Goal: Download file/media

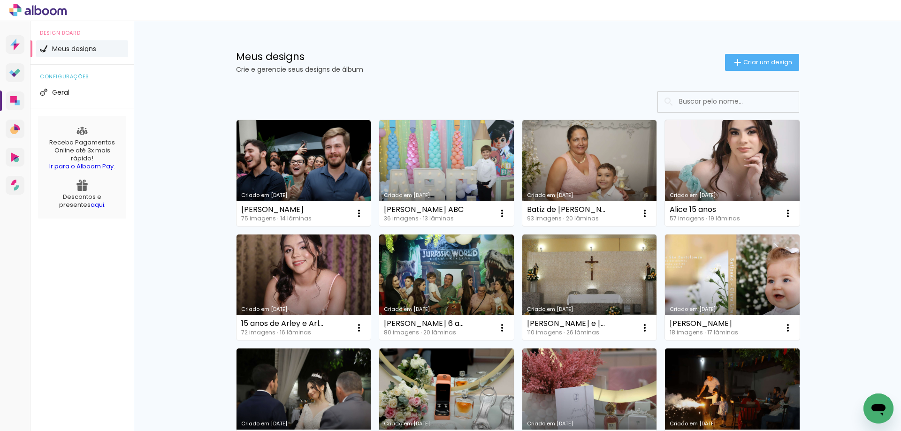
click at [81, 254] on div "Design Board Meus designs configurações Geral Receba Pagamentos Online até 3x m…" at bounding box center [82, 236] width 103 height 431
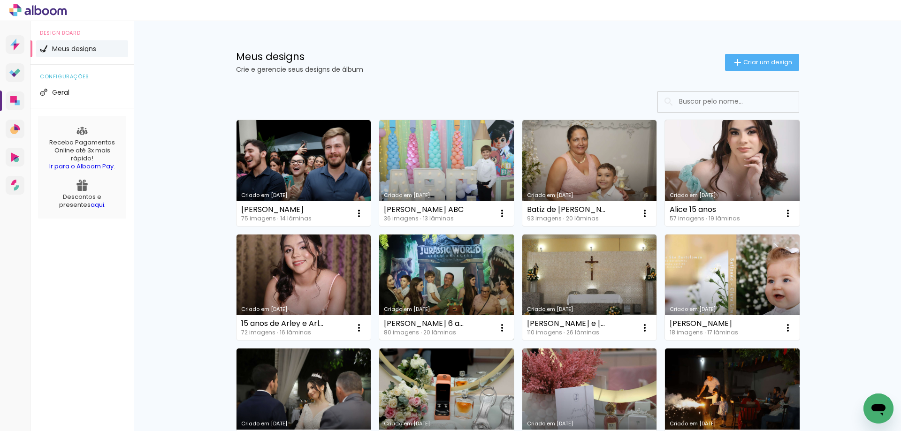
click at [435, 274] on link "Criado em [DATE]" at bounding box center [446, 288] width 135 height 106
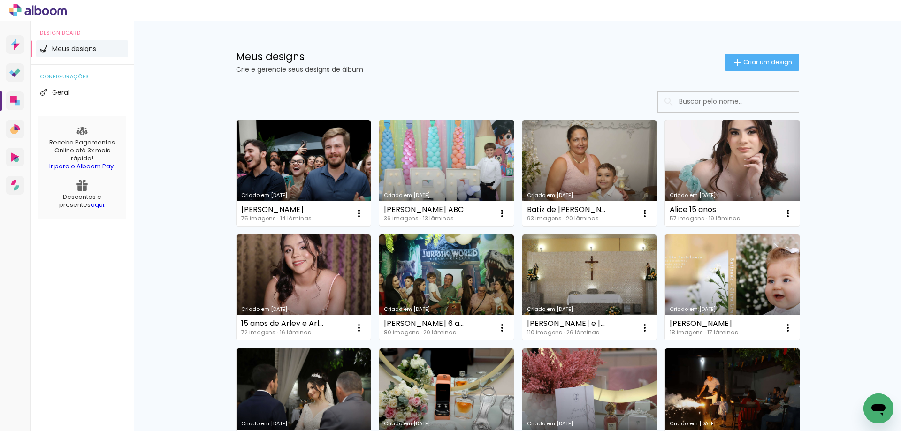
click at [456, 155] on link "Criado em [DATE]" at bounding box center [446, 173] width 135 height 106
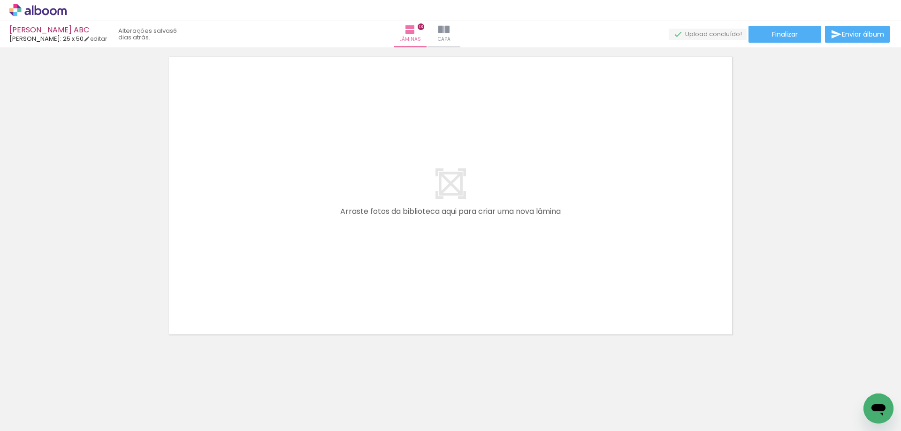
scroll to position [4167, 0]
click at [788, 40] on paper-button "Finalizar" at bounding box center [785, 34] width 73 height 17
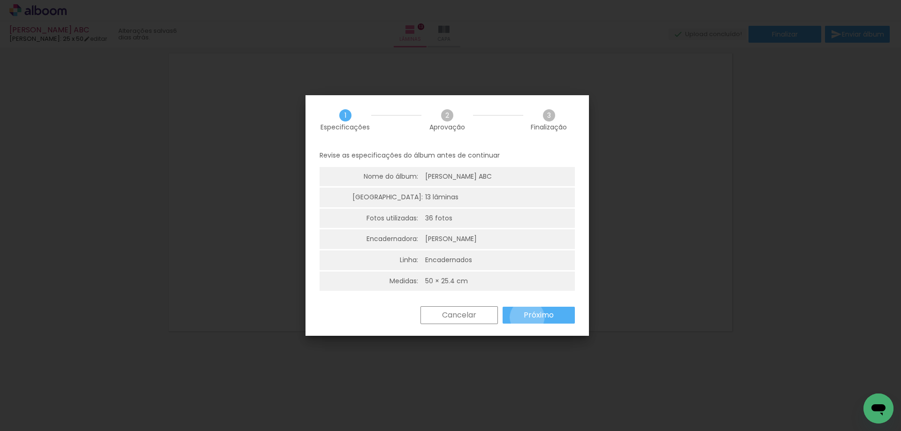
click at [0, 0] on slot "Próximo" at bounding box center [0, 0] width 0 height 0
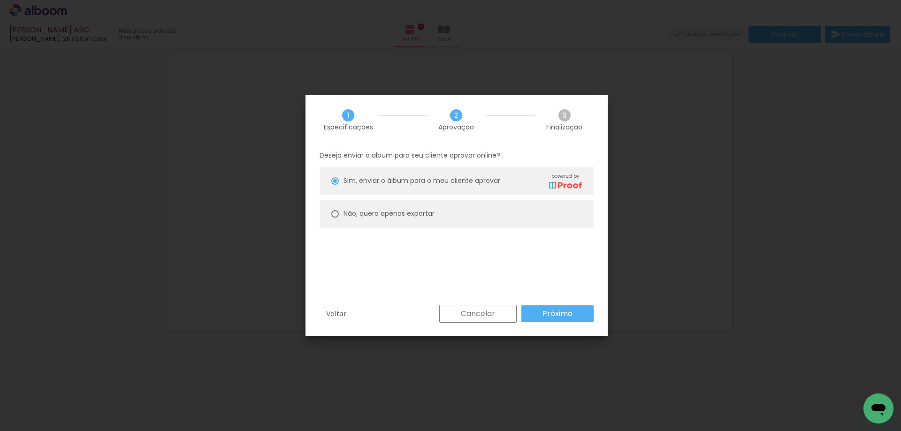
click at [0, 0] on slot "Não, quero apenas exportar" at bounding box center [0, 0] width 0 height 0
type paper-radio-button "on"
click at [0, 0] on slot "Próximo" at bounding box center [0, 0] width 0 height 0
type input "Alta, 300 DPI"
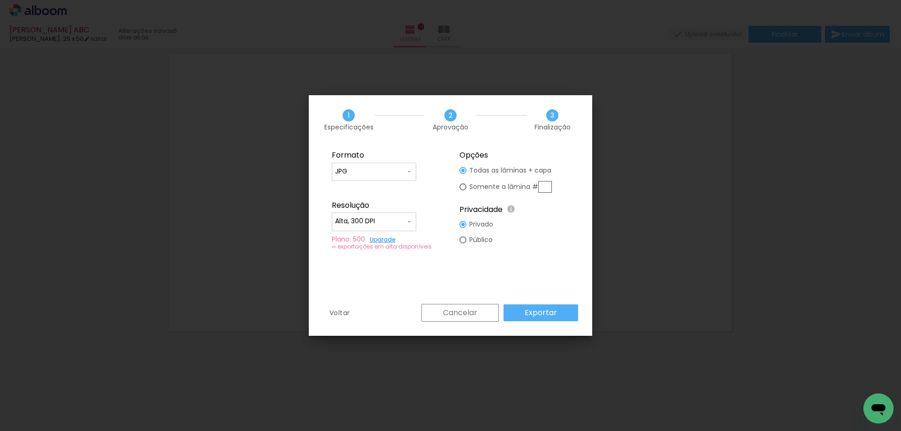
click at [0, 0] on slot "Exportar" at bounding box center [0, 0] width 0 height 0
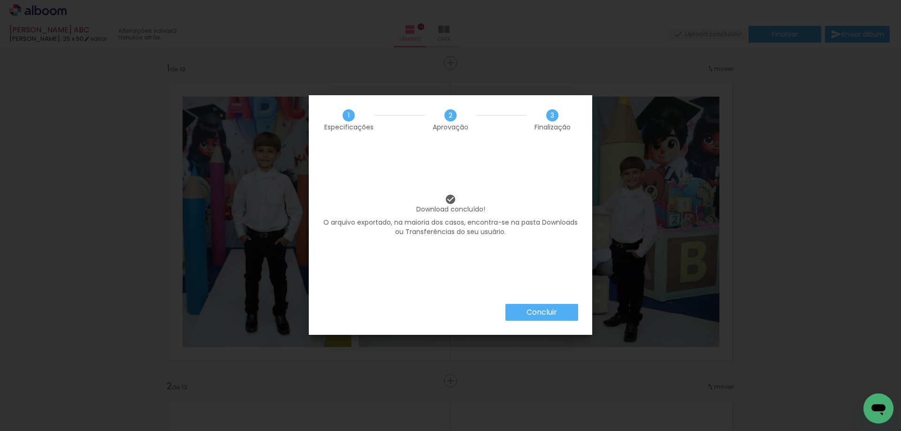
scroll to position [4167, 0]
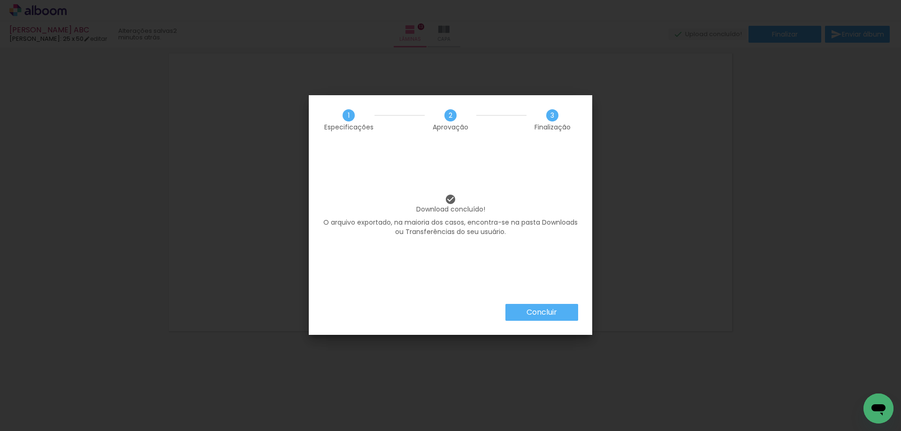
click at [537, 318] on paper-button "Concluir" at bounding box center [542, 312] width 73 height 17
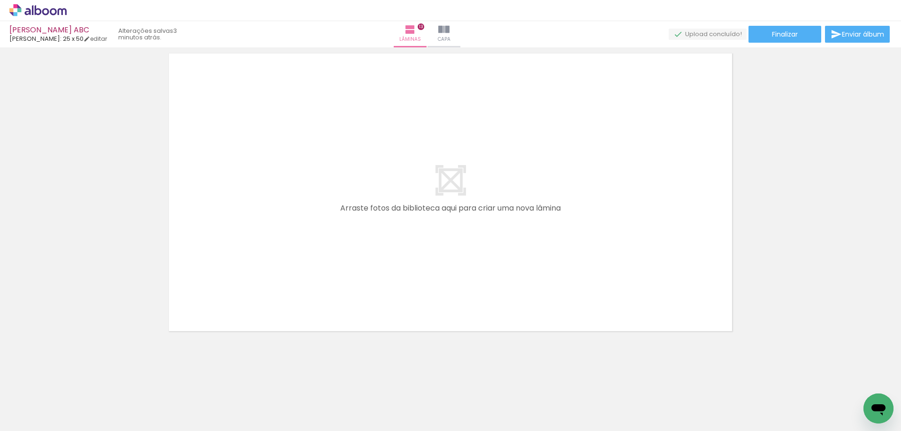
click at [43, 9] on icon at bounding box center [37, 10] width 57 height 12
